Goal: Task Accomplishment & Management: Manage account settings

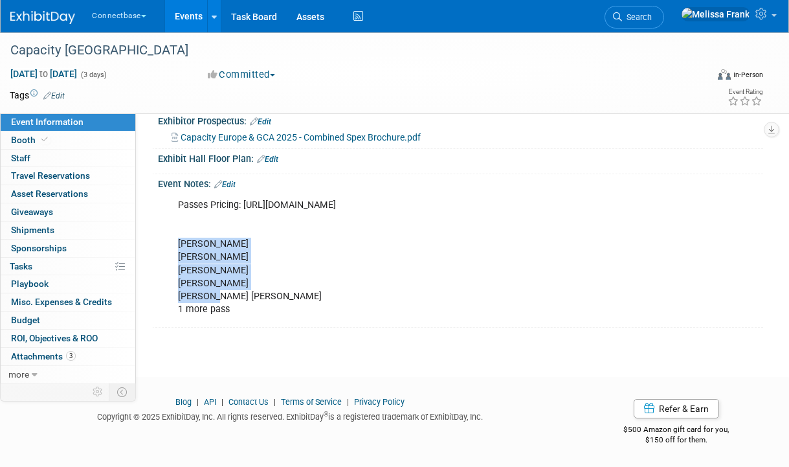
click at [182, 18] on link "Events" at bounding box center [188, 16] width 47 height 32
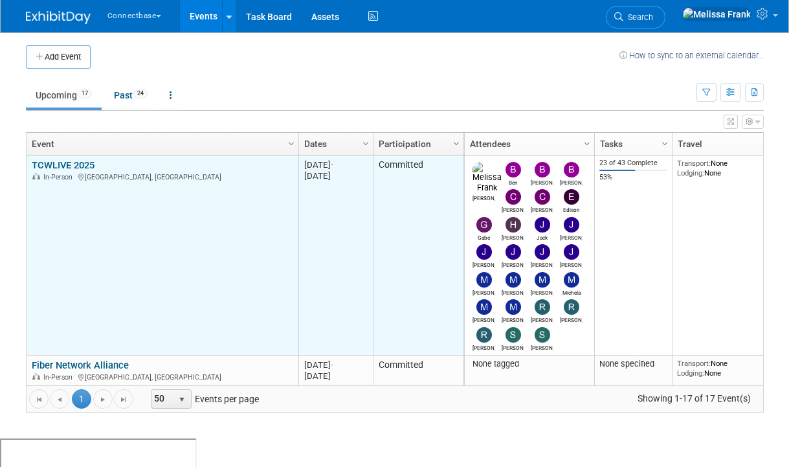
click at [72, 164] on link "TCWLIVE 2025" at bounding box center [63, 165] width 63 height 12
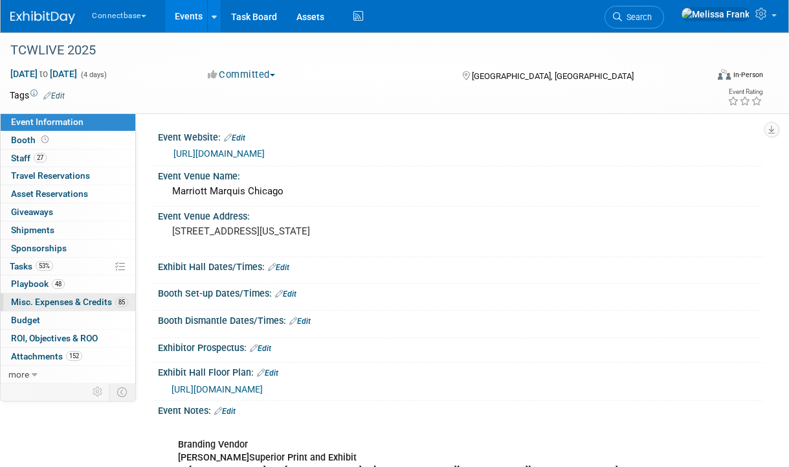
click at [45, 309] on link "85 Misc. Expenses & Credits 85" at bounding box center [68, 301] width 135 height 17
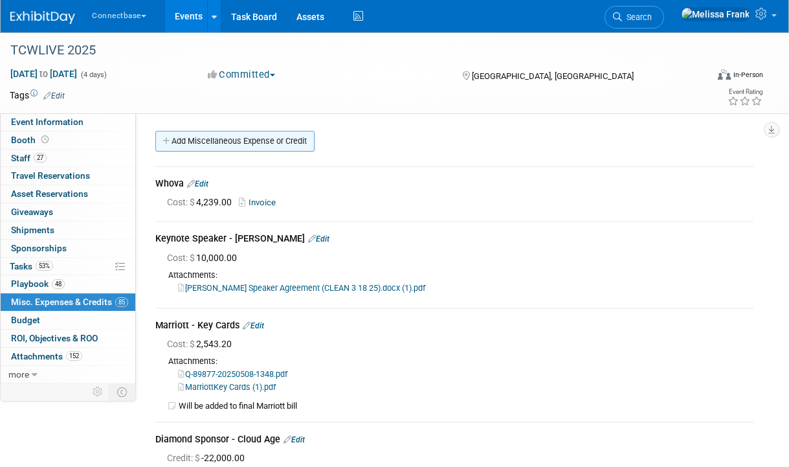
click at [210, 142] on link "Add Miscellaneous Expense or Credit" at bounding box center [234, 141] width 159 height 21
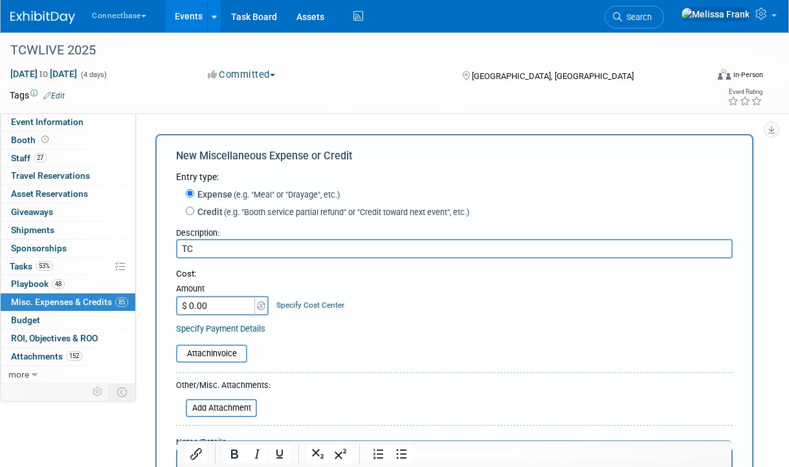
type input "T"
click at [184, 248] on input "Welcome Bag- Folders" at bounding box center [454, 248] width 557 height 19
type input "Sponsor Welcome Bag- Folders"
click at [219, 302] on input "$ 0.00" at bounding box center [216, 305] width 81 height 19
type input "$ 31.86"
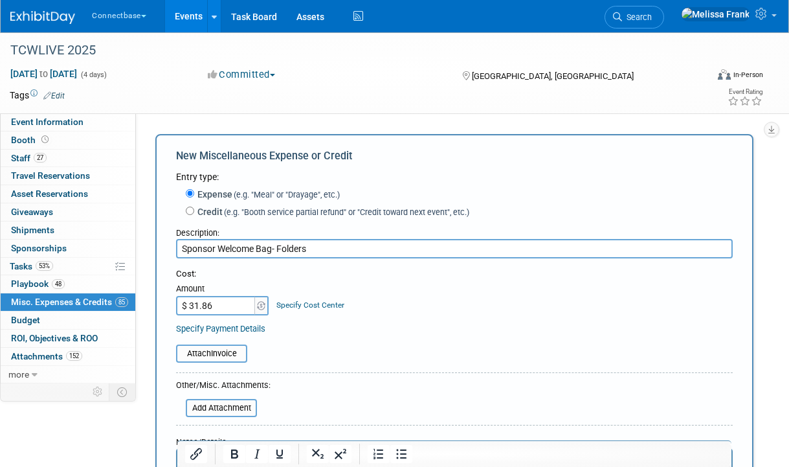
click at [320, 255] on input "Sponsor Welcome Bag- Folders" at bounding box center [454, 248] width 557 height 19
drag, startPoint x: 318, startPoint y: 245, endPoint x: 159, endPoint y: 230, distance: 159.8
click at [159, 230] on div "New Miscellaneous Expense or Credit Entry type: Expense (e.g. "Meal" or "Drayag…" at bounding box center [454, 350] width 598 height 433
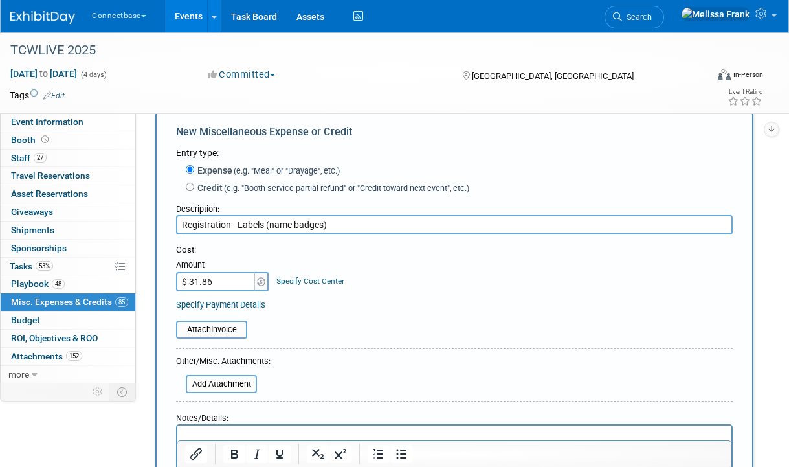
scroll to position [54, 0]
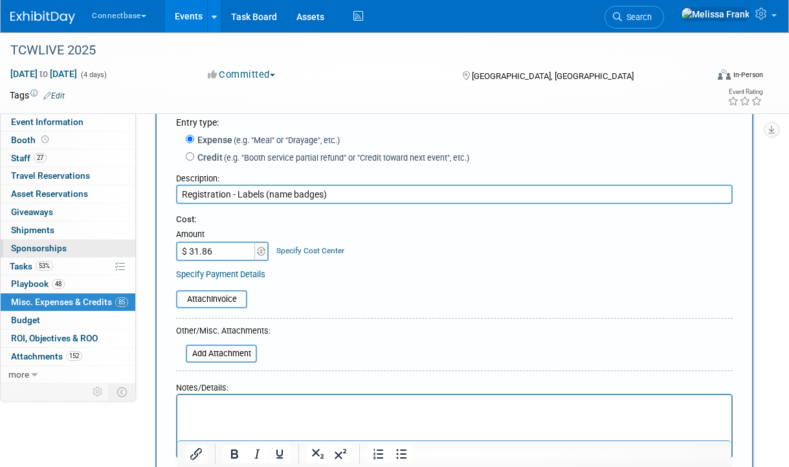
type input "Registration - Labels (name badges)"
click at [218, 349] on input "file" at bounding box center [179, 354] width 154 height 16
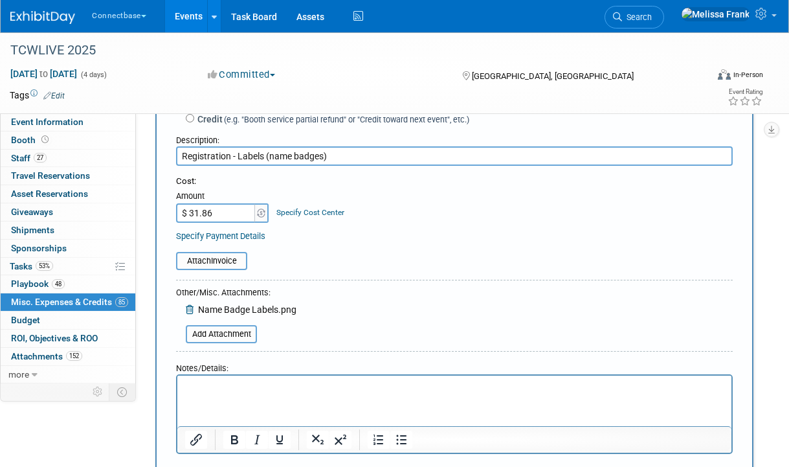
scroll to position [190, 0]
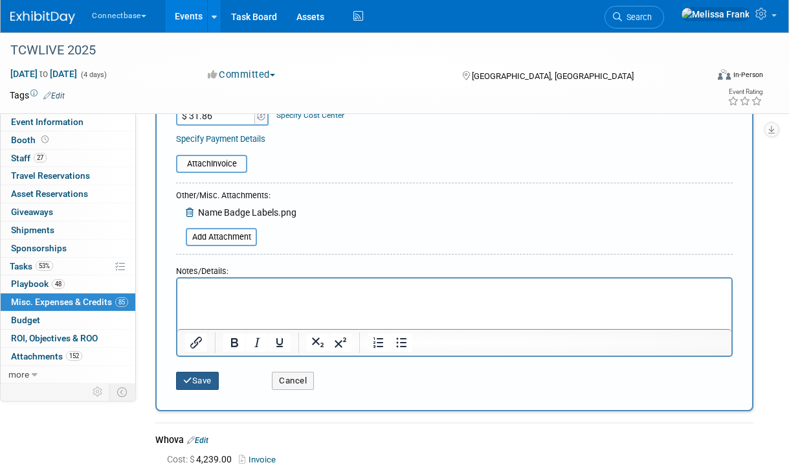
click at [187, 384] on icon "submit" at bounding box center [187, 380] width 9 height 8
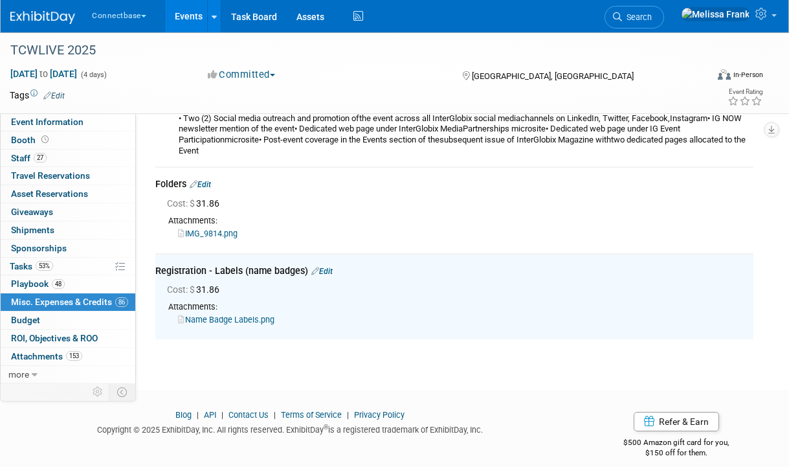
scroll to position [14668, 0]
